Goal: Obtain resource: Download file/media

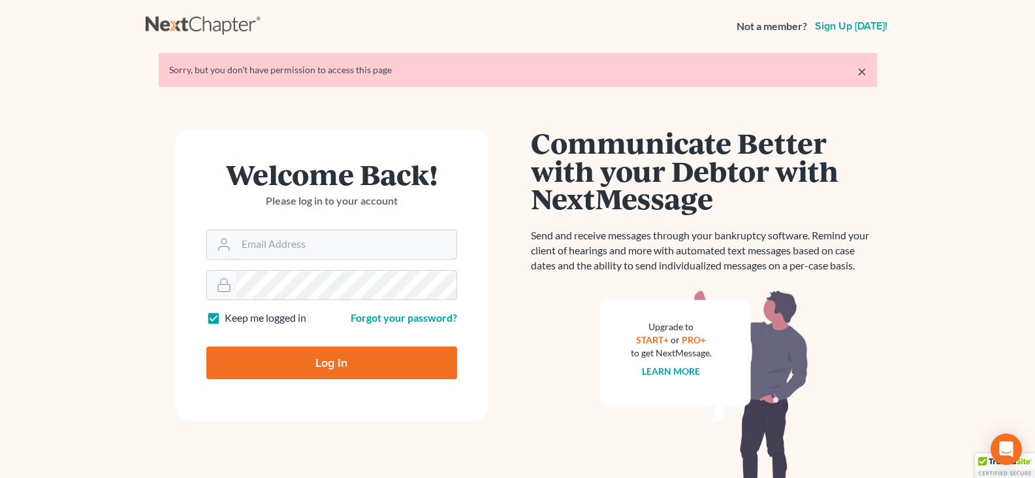
type input "dcorbin.fitzgeraldlaw@gmail.com"
click at [296, 373] on input "Log In" at bounding box center [331, 362] width 251 height 33
type input "Thinking..."
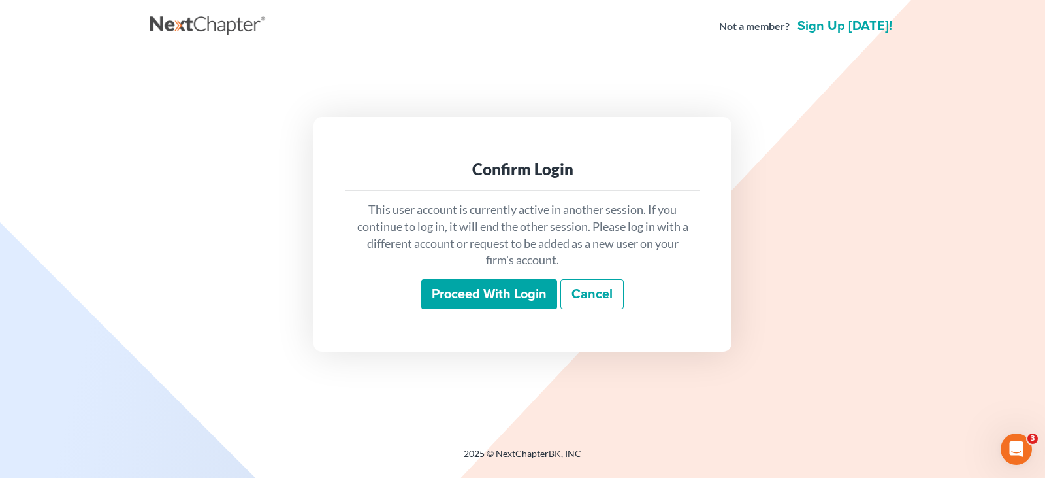
click at [495, 297] on input "Proceed with login" at bounding box center [489, 294] width 136 height 30
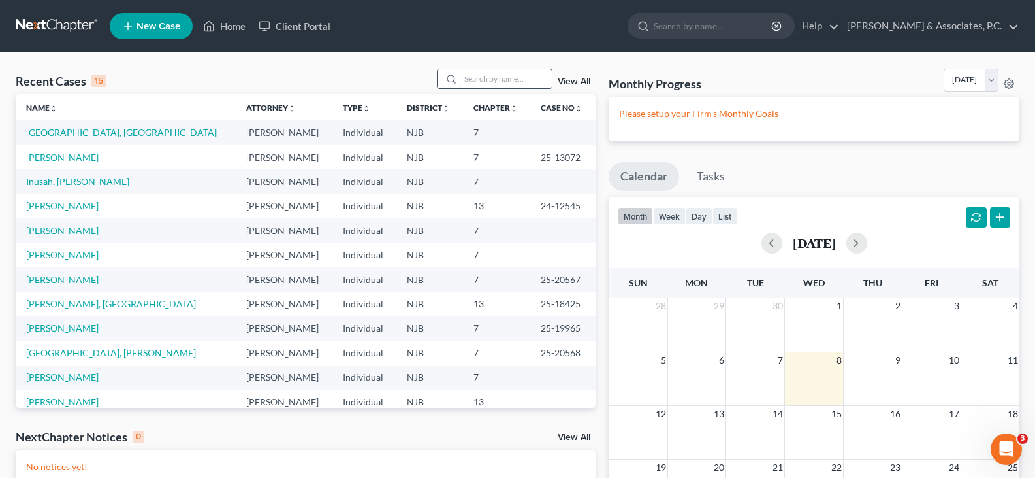
click at [478, 83] on input "search" at bounding box center [506, 78] width 91 height 19
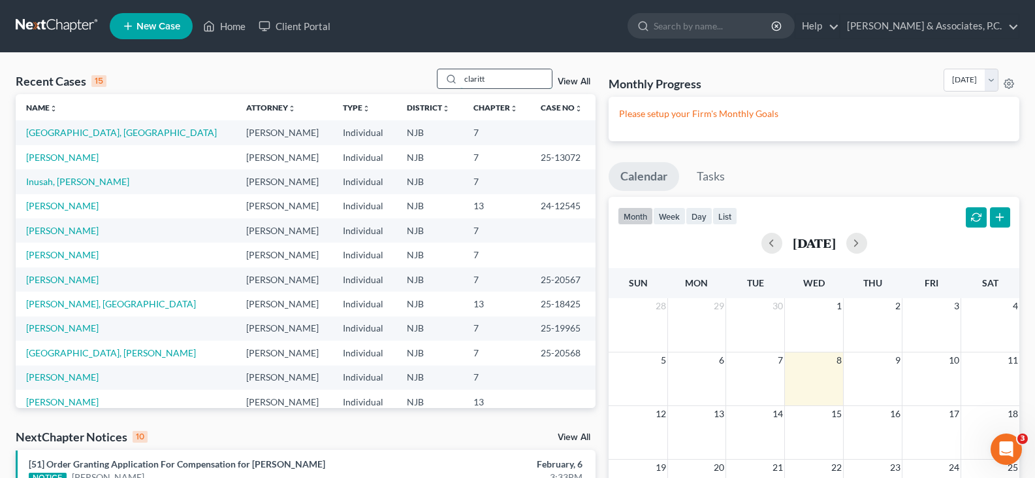
type input "claritt"
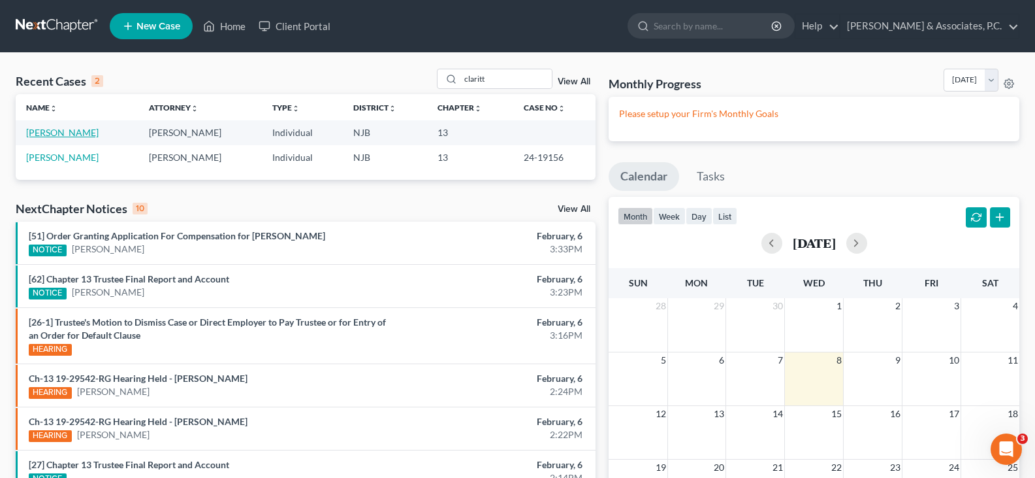
click at [73, 133] on link "[PERSON_NAME]" at bounding box center [62, 132] width 73 height 11
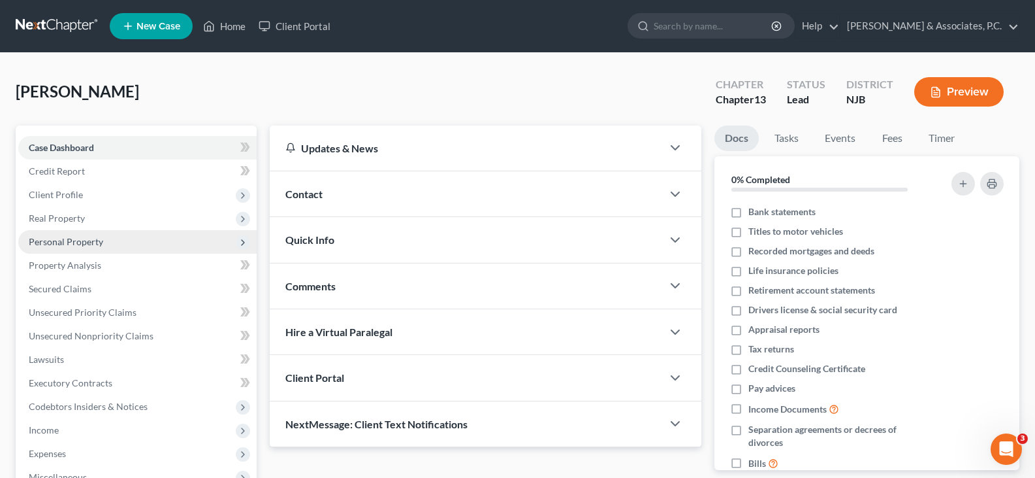
drag, startPoint x: 51, startPoint y: 231, endPoint x: 44, endPoint y: 244, distance: 15.5
click at [48, 235] on span "Personal Property" at bounding box center [137, 242] width 238 height 24
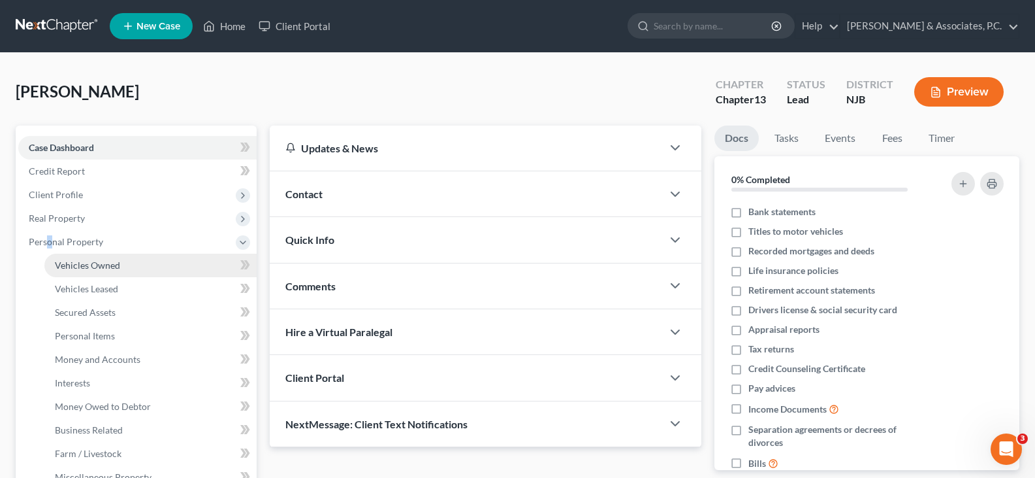
click at [78, 267] on span "Vehicles Owned" at bounding box center [87, 264] width 65 height 11
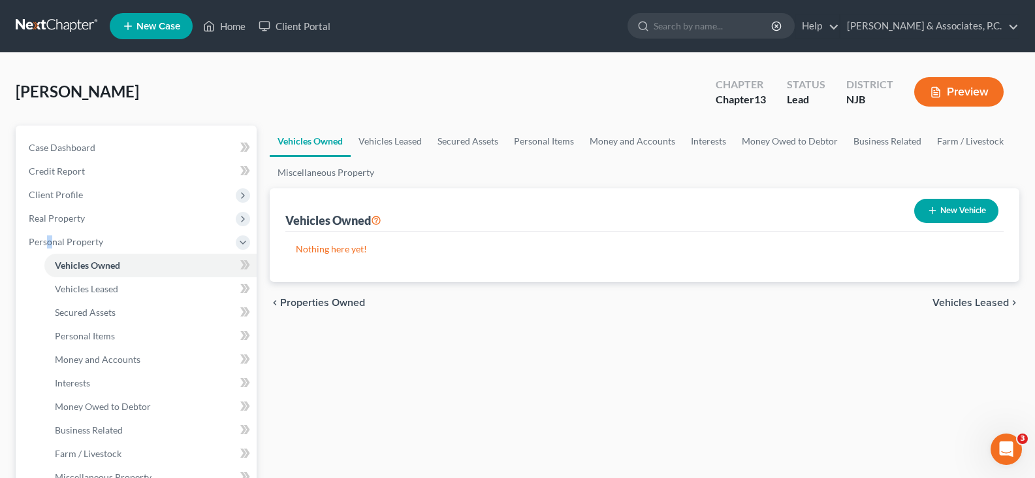
click at [958, 212] on button "New Vehicle" at bounding box center [957, 211] width 84 height 24
select select "0"
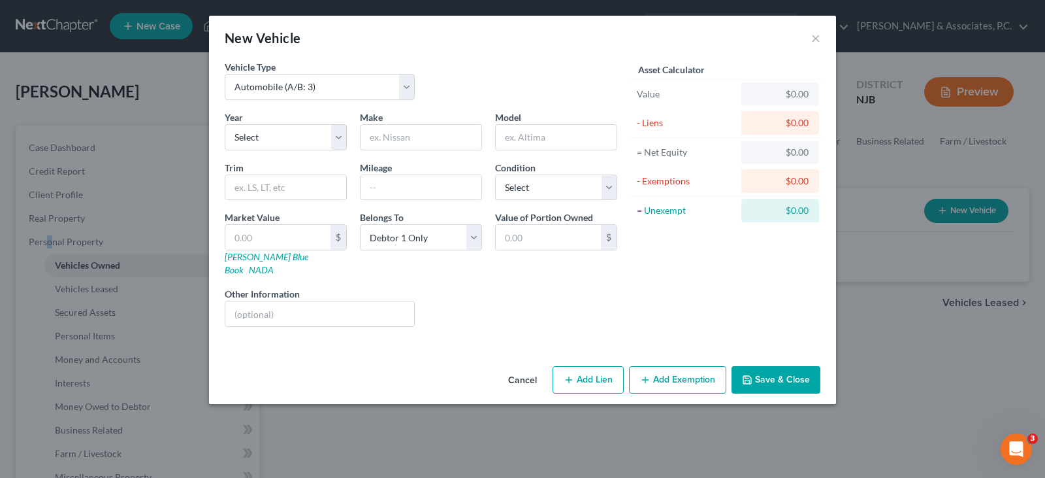
click at [777, 366] on button "Save & Close" at bounding box center [776, 379] width 89 height 27
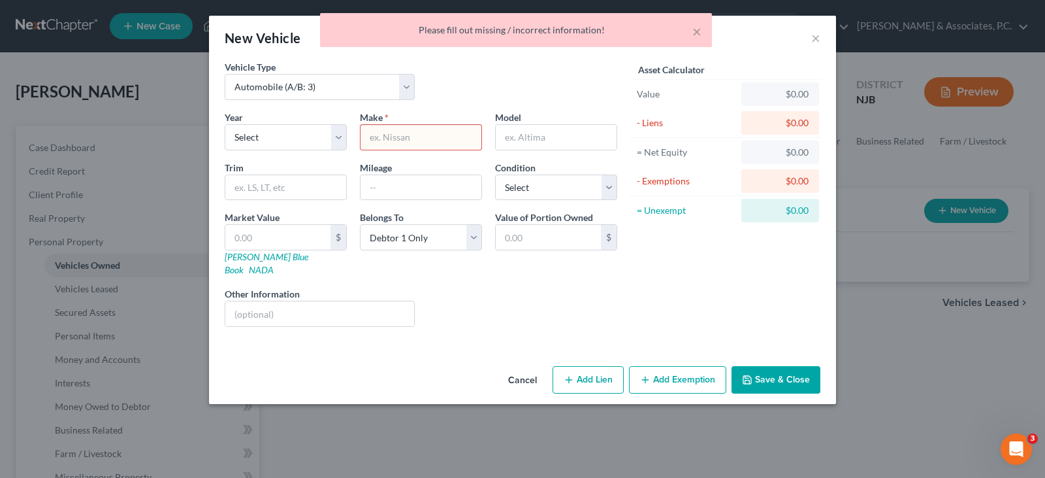
click at [819, 37] on div "× Please fill out missing / incorrect information!" at bounding box center [515, 33] width 1045 height 41
drag, startPoint x: 813, startPoint y: 41, endPoint x: 694, endPoint y: 246, distance: 237.3
click at [810, 46] on div "× Please fill out missing / incorrect information!" at bounding box center [515, 33] width 1045 height 41
drag, startPoint x: 806, startPoint y: 35, endPoint x: 753, endPoint y: 22, distance: 55.1
click at [803, 35] on div "× Please fill out missing / incorrect information!" at bounding box center [515, 33] width 1045 height 41
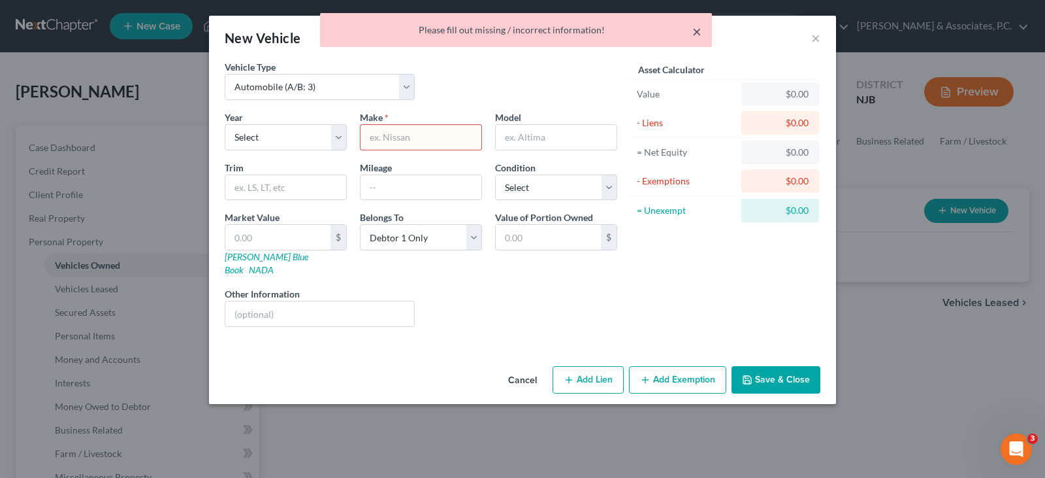
click at [696, 31] on button "×" at bounding box center [696, 32] width 9 height 16
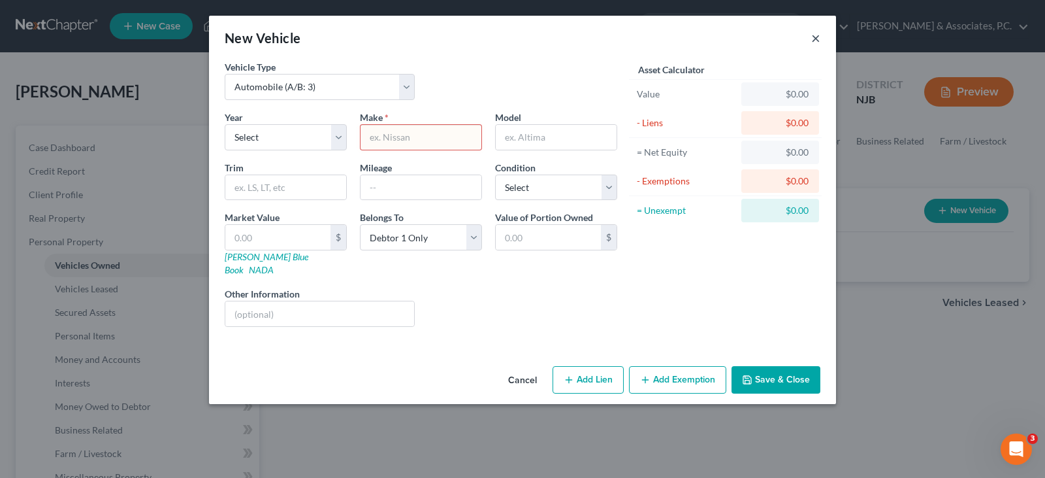
click at [817, 37] on button "×" at bounding box center [815, 38] width 9 height 16
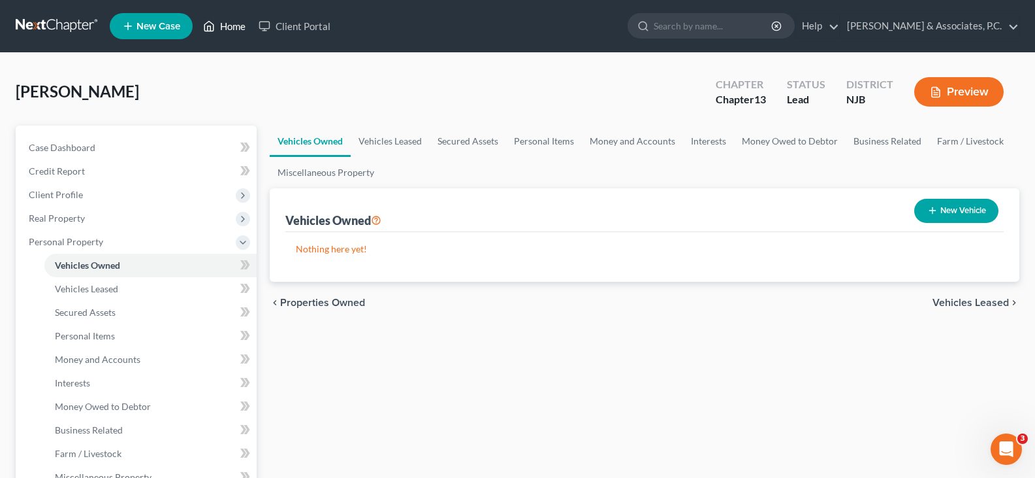
click at [225, 21] on link "Home" at bounding box center [225, 26] width 56 height 24
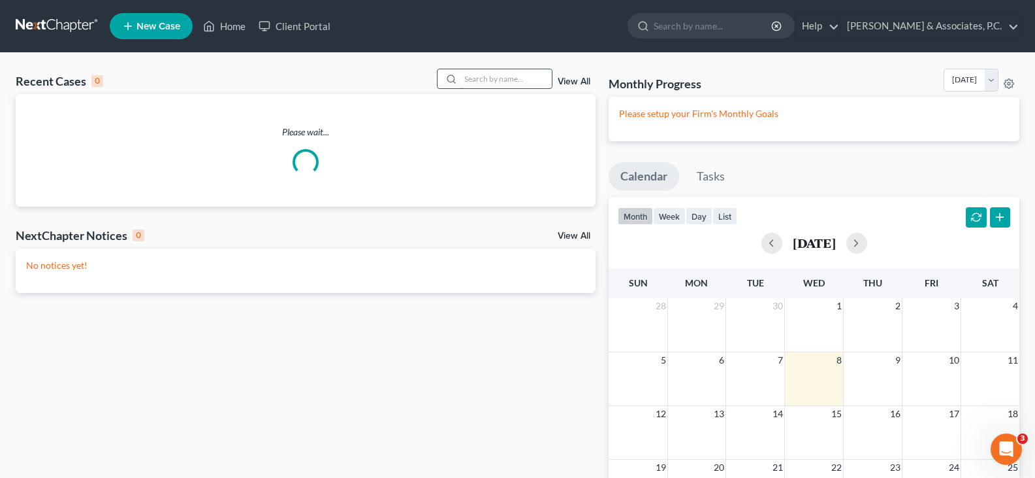
click at [530, 82] on input "search" at bounding box center [506, 78] width 91 height 19
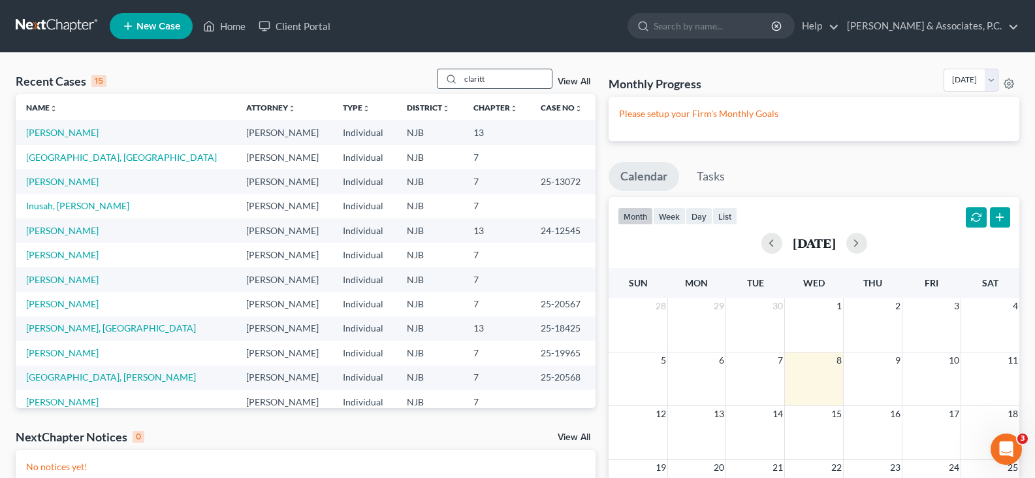
type input "claritt"
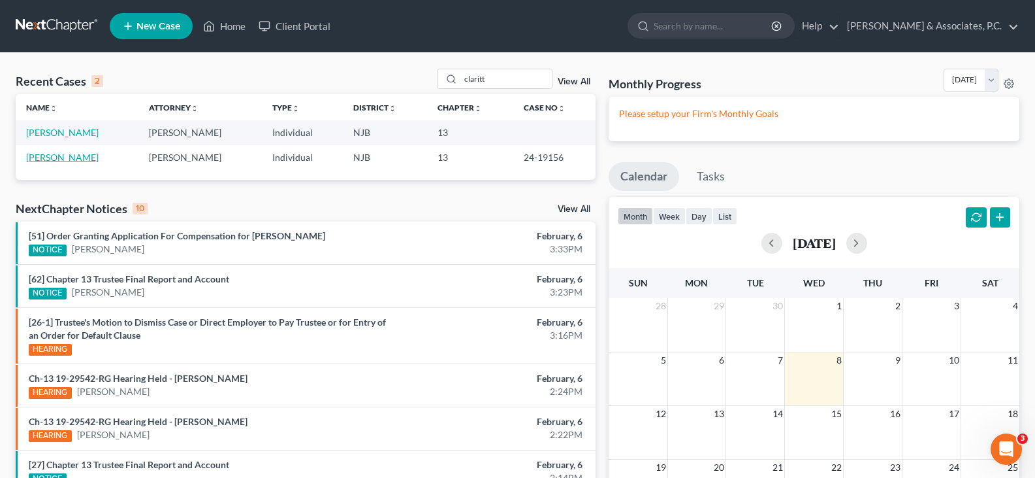
click at [50, 157] on link "[PERSON_NAME]" at bounding box center [62, 157] width 73 height 11
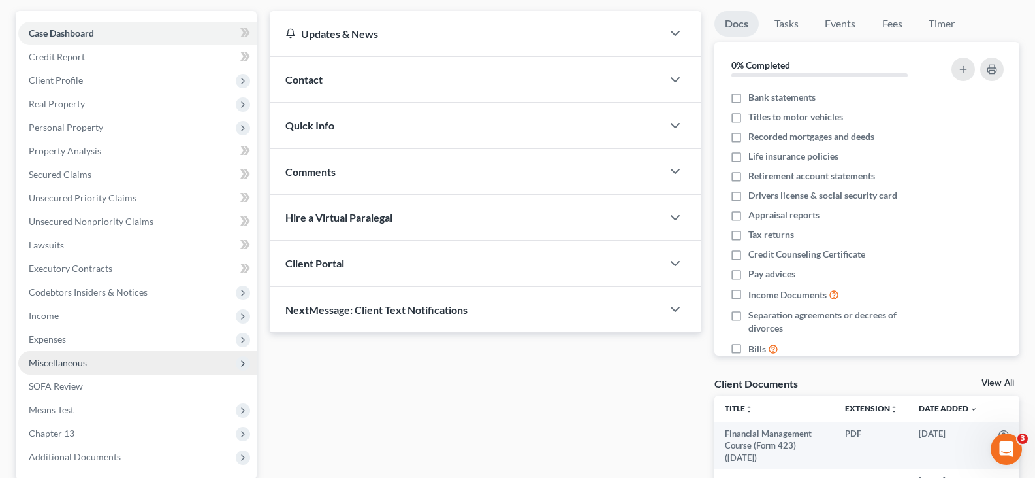
scroll to position [240, 0]
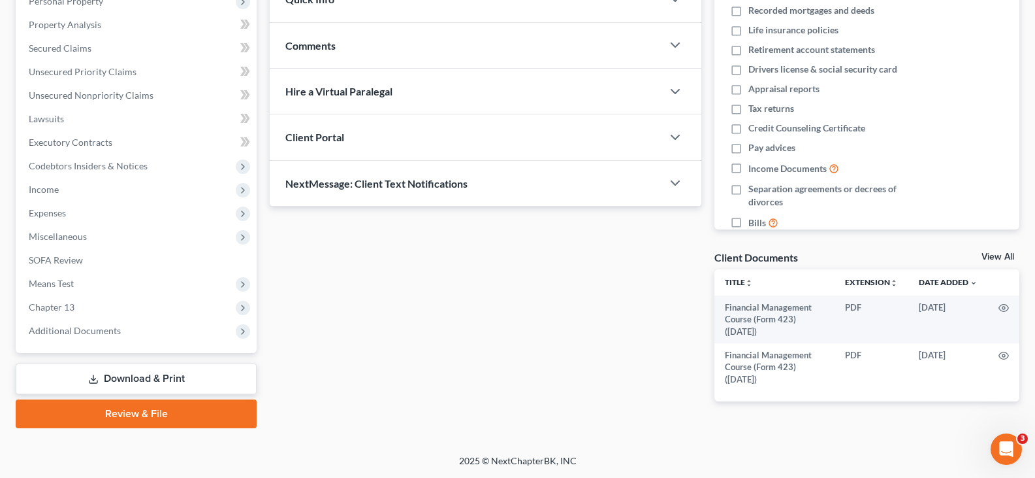
click at [107, 378] on link "Download & Print" at bounding box center [136, 378] width 241 height 31
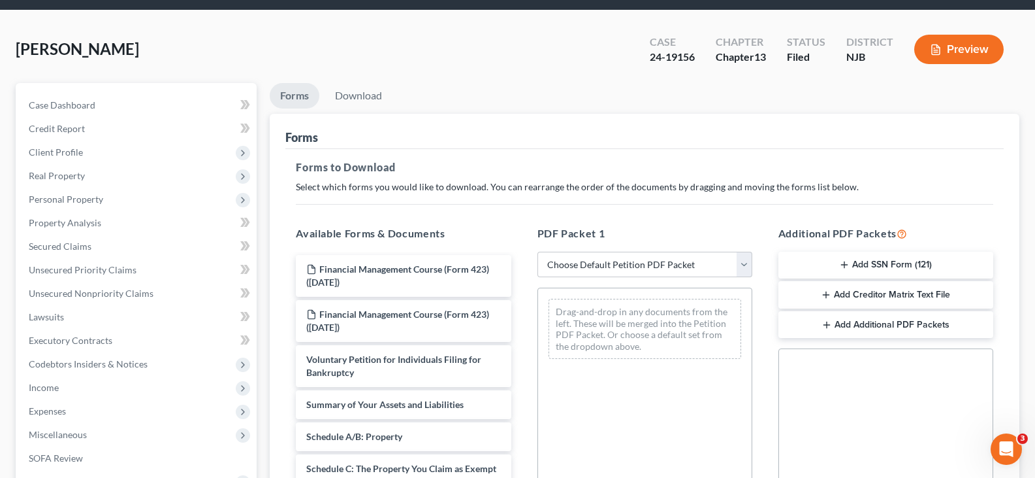
scroll to position [65, 0]
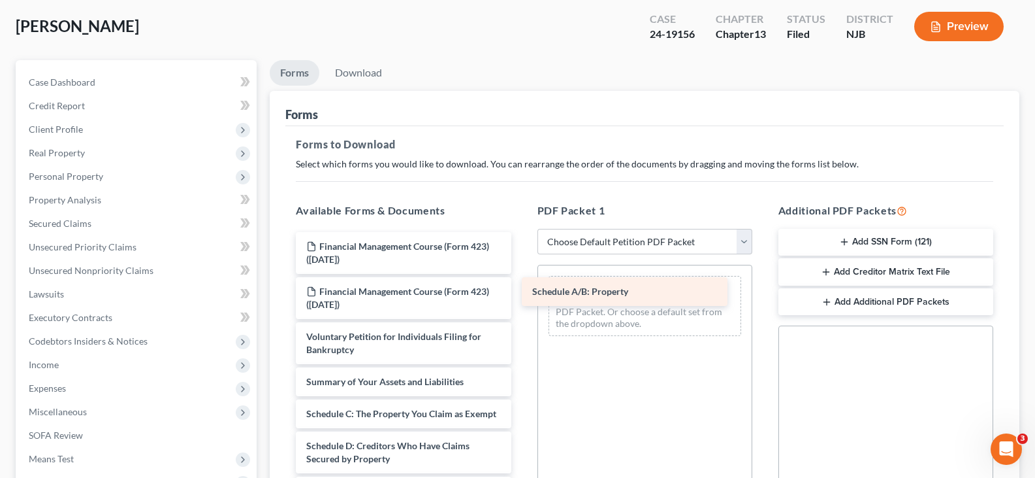
drag, startPoint x: 392, startPoint y: 414, endPoint x: 618, endPoint y: 291, distance: 256.9
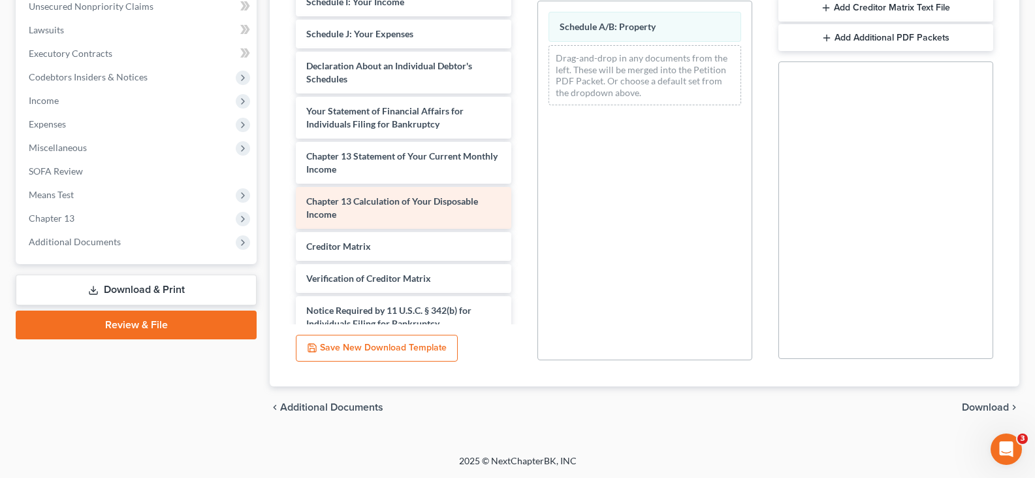
scroll to position [344, 0]
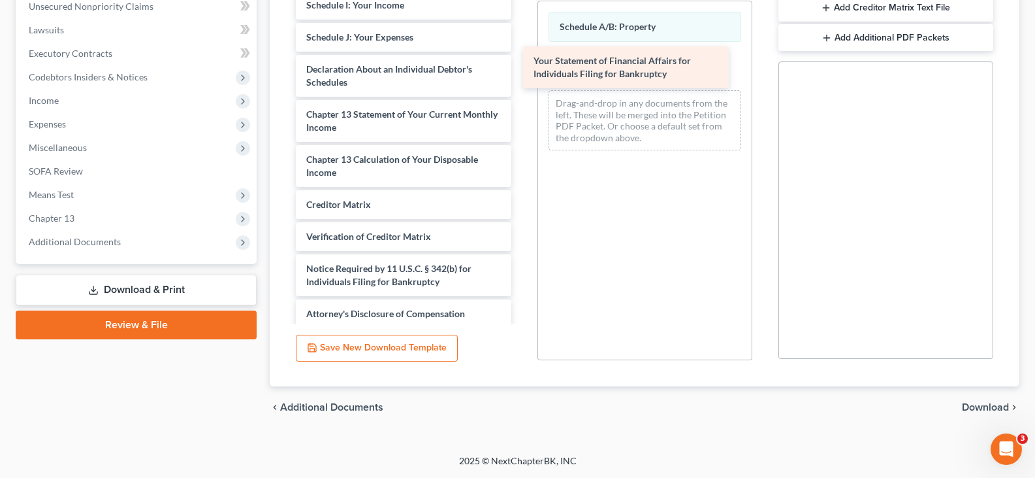
drag, startPoint x: 362, startPoint y: 137, endPoint x: 589, endPoint y: 71, distance: 236.9
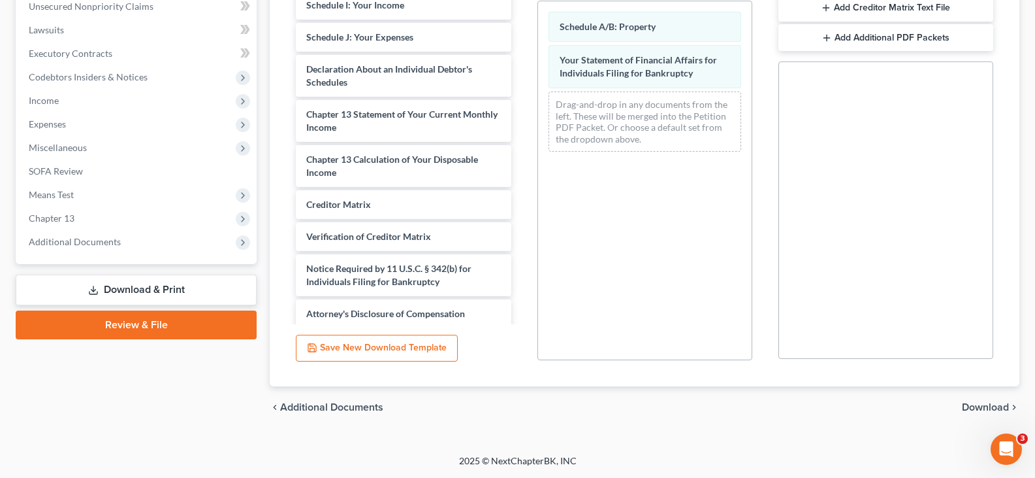
click at [991, 404] on span "Download" at bounding box center [985, 407] width 47 height 10
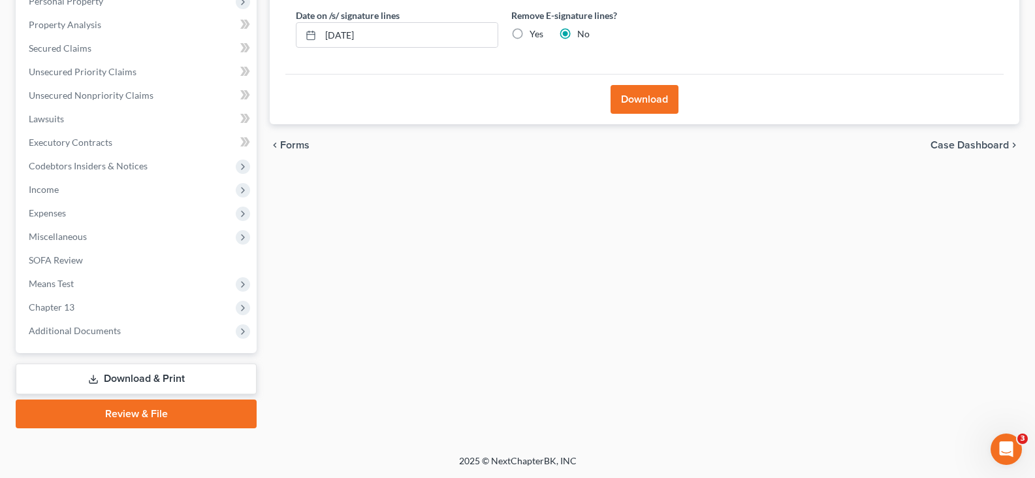
click at [530, 29] on label "Yes" at bounding box center [537, 33] width 14 height 13
click at [535, 29] on input "Yes" at bounding box center [539, 31] width 8 height 8
radio input "true"
radio input "false"
click at [639, 105] on button "Download" at bounding box center [645, 99] width 68 height 29
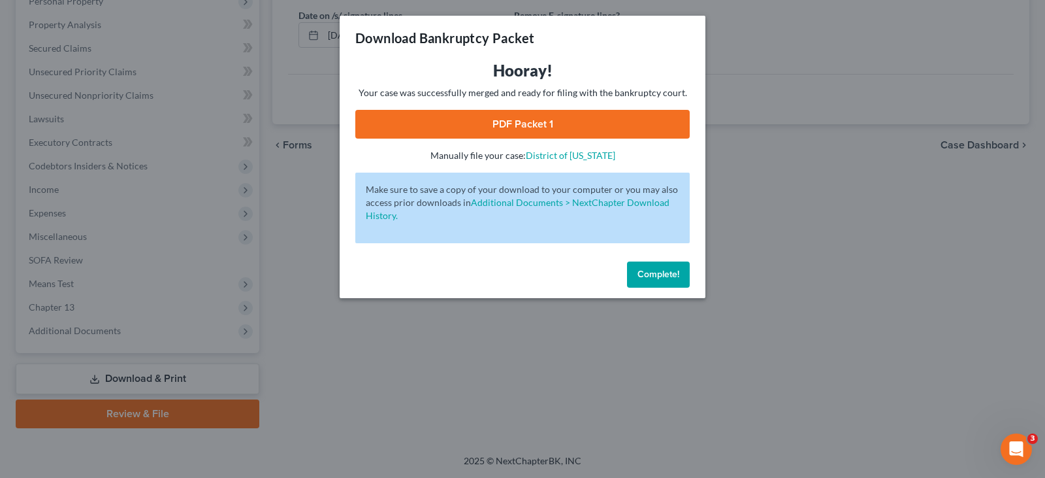
click at [519, 122] on link "PDF Packet 1" at bounding box center [522, 124] width 334 height 29
click at [670, 268] on span "Complete!" at bounding box center [659, 273] width 42 height 11
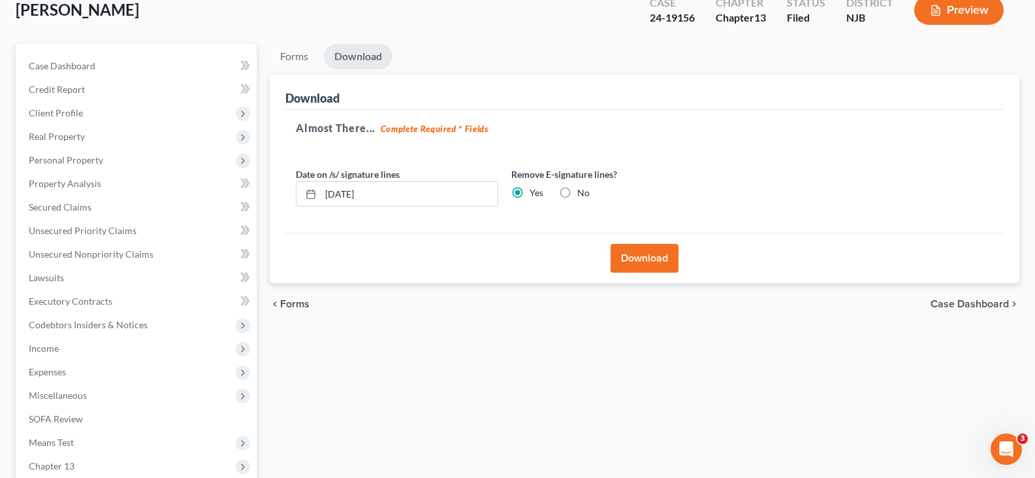
scroll to position [0, 0]
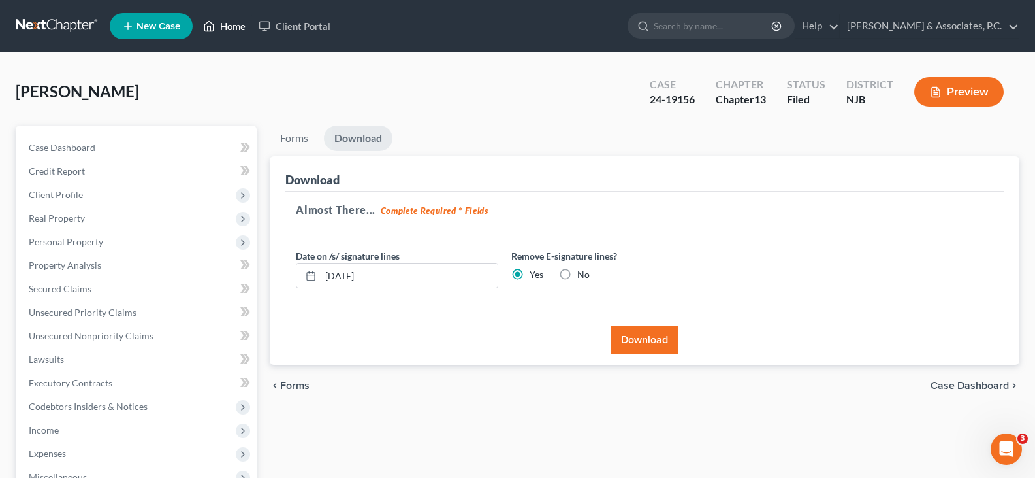
click at [228, 28] on link "Home" at bounding box center [225, 26] width 56 height 24
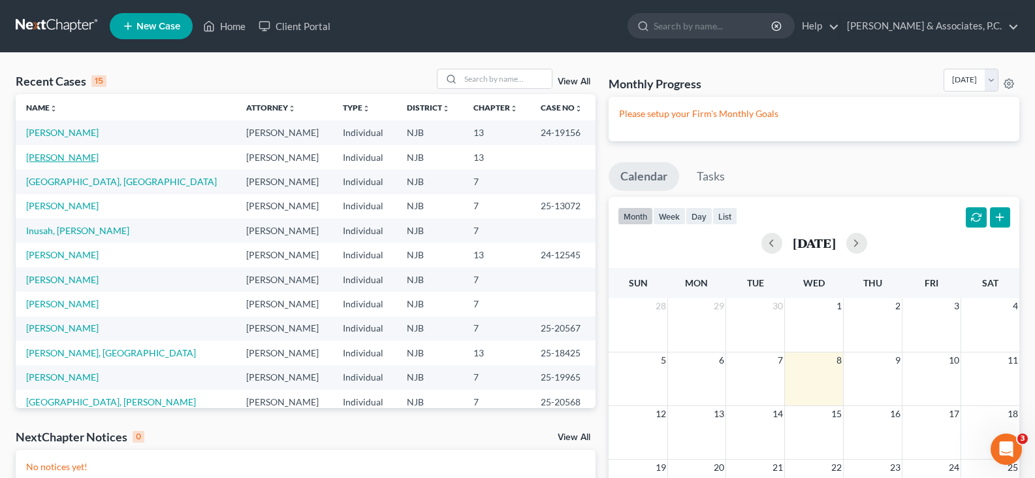
click at [68, 156] on link "[PERSON_NAME]" at bounding box center [62, 157] width 73 height 11
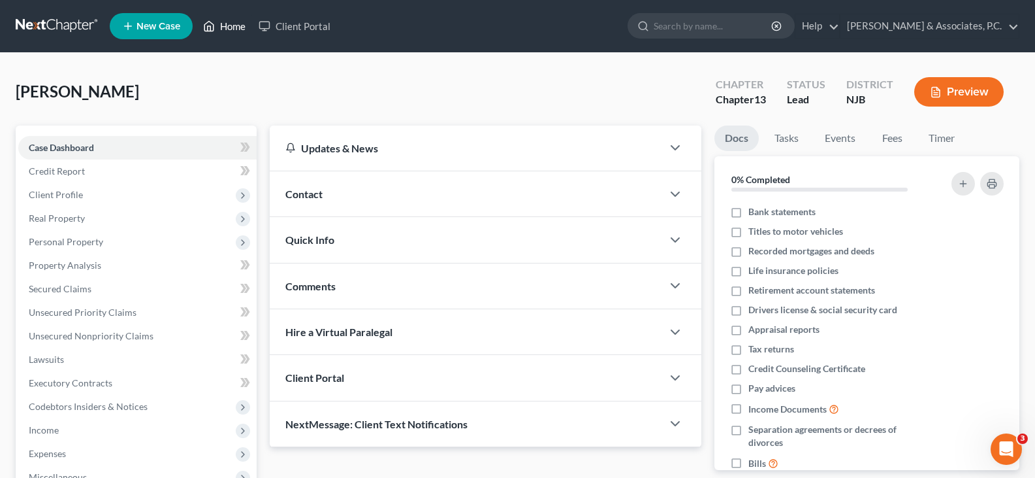
click at [233, 29] on link "Home" at bounding box center [225, 26] width 56 height 24
click at [232, 24] on link "Home" at bounding box center [225, 26] width 56 height 24
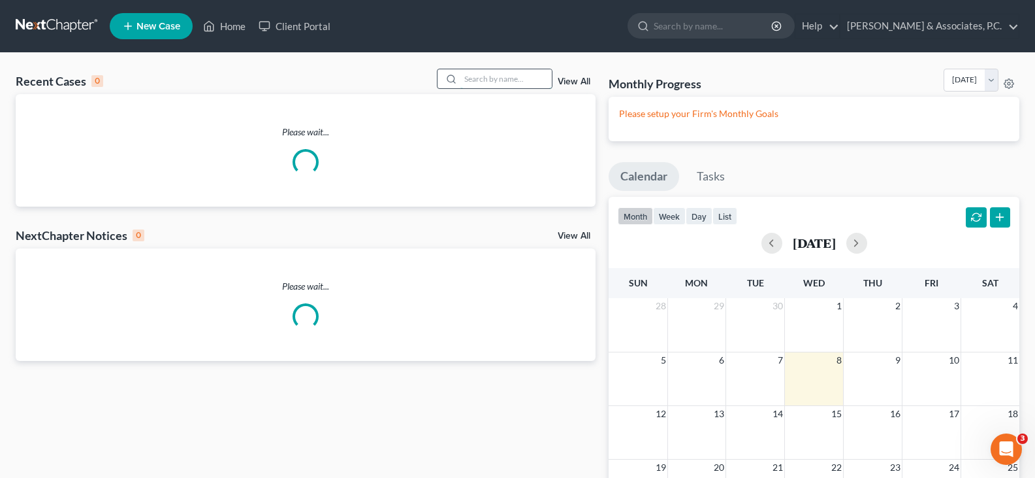
click at [518, 78] on input "search" at bounding box center [506, 78] width 91 height 19
type input "b"
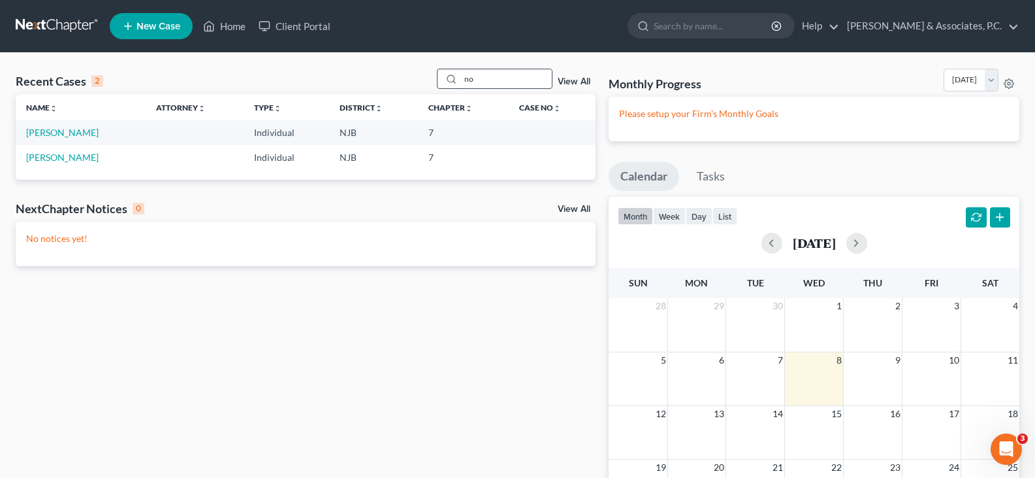
type input "n"
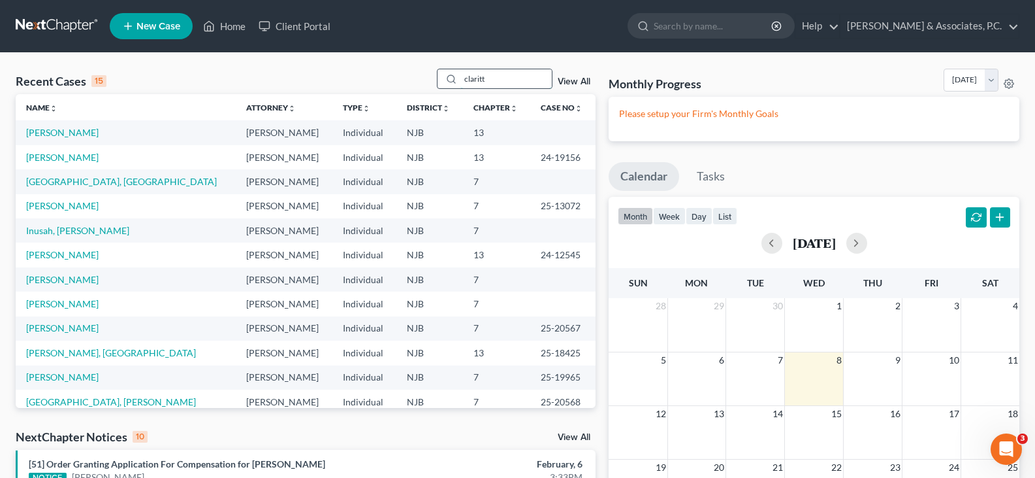
type input "claritt"
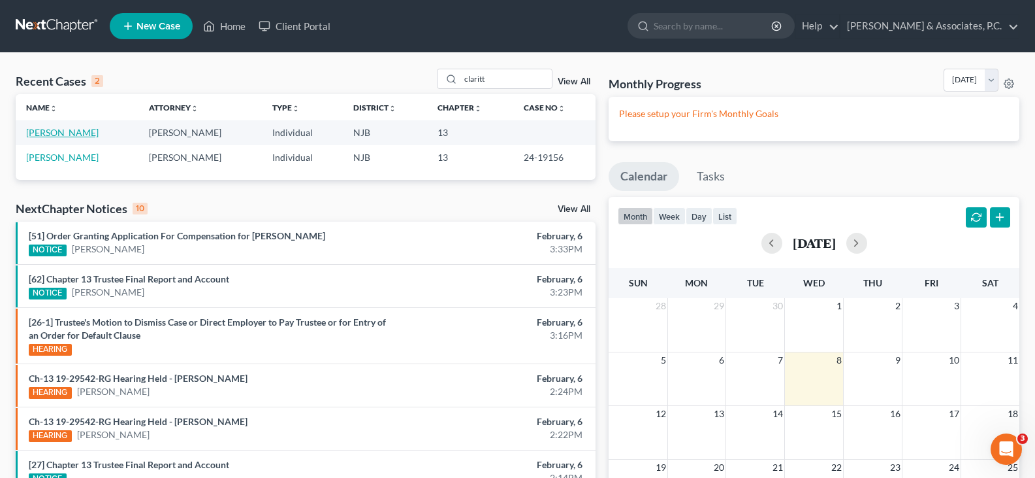
click at [68, 132] on link "[PERSON_NAME]" at bounding box center [62, 132] width 73 height 11
click at [67, 131] on link "[PERSON_NAME]" at bounding box center [62, 132] width 73 height 11
click at [322, 64] on div "Recent Cases 2 claritt View All Name unfold_more expand_more expand_less Attorn…" at bounding box center [517, 377] width 1035 height 649
click at [54, 133] on link "[PERSON_NAME]" at bounding box center [62, 132] width 73 height 11
